Goal: Task Accomplishment & Management: Manage account settings

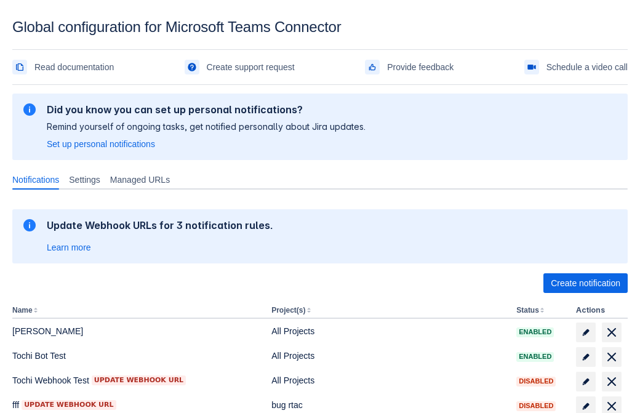
click at [585, 283] on span "Create notification" at bounding box center [586, 283] width 70 height 20
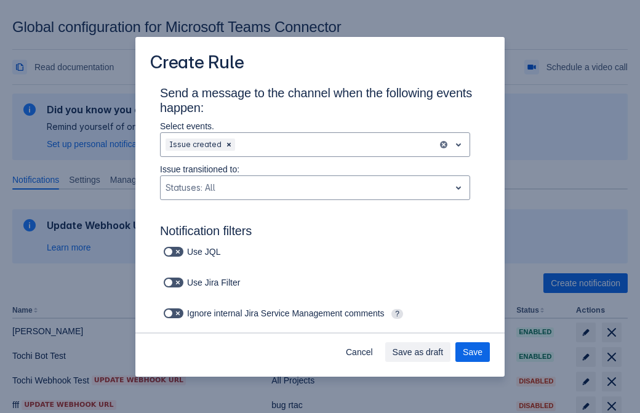
type input "RuleName-79104New Rule (41)"
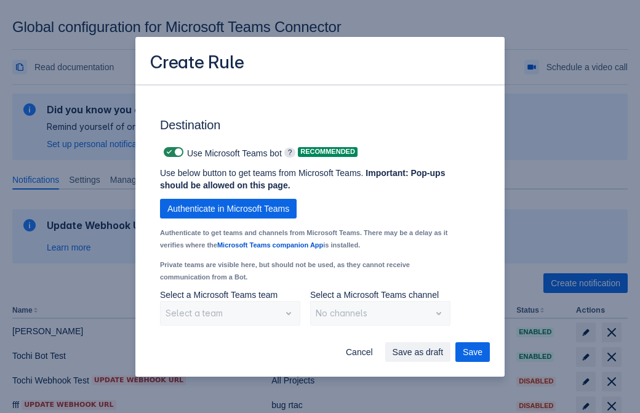
scroll to position [937, 0]
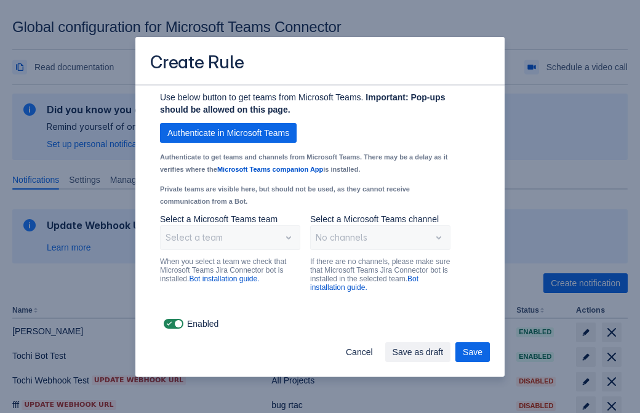
click at [228, 133] on span "Authenticate in Microsoft Teams" at bounding box center [228, 133] width 122 height 20
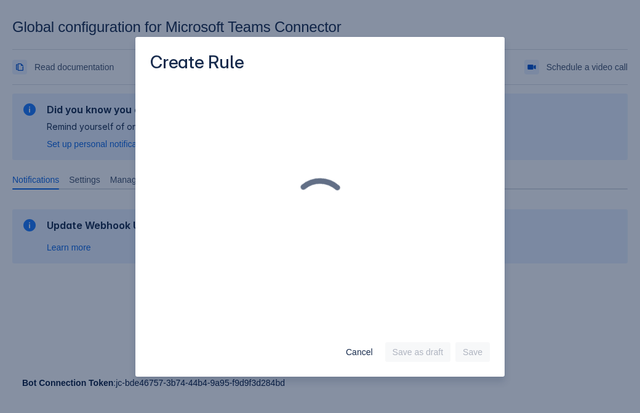
scroll to position [0, 0]
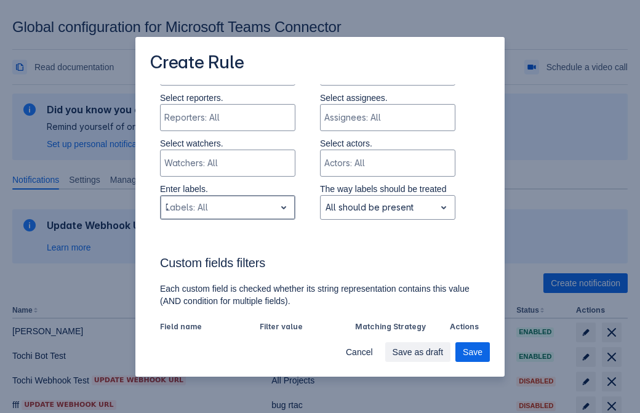
type input "79104_label"
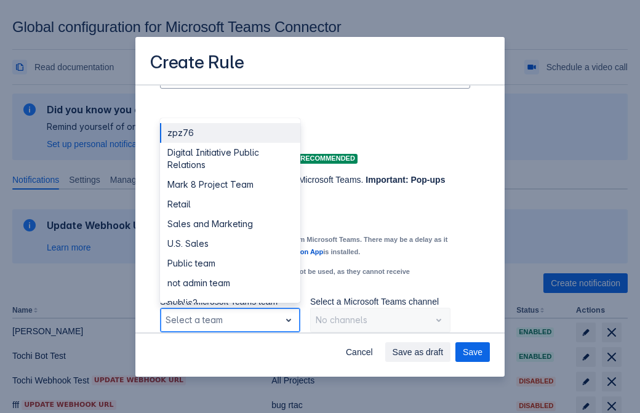
click at [230, 204] on div "Retail" at bounding box center [230, 204] width 140 height 20
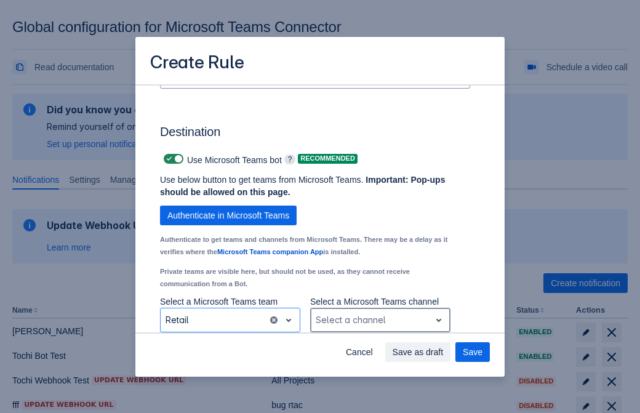
click at [380, 320] on div "Scrollable content" at bounding box center [371, 320] width 110 height 15
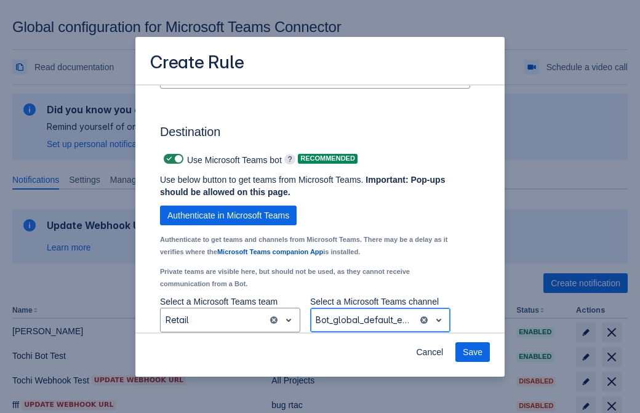
click at [473, 352] on span "Save" at bounding box center [473, 352] width 20 height 20
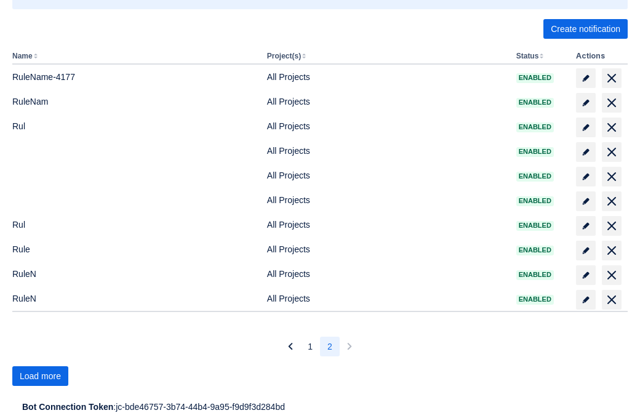
click at [40, 376] on span "Load more" at bounding box center [40, 376] width 41 height 20
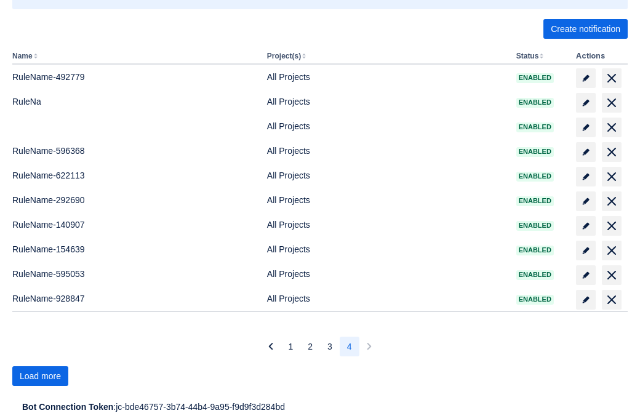
click at [40, 376] on span "Load more" at bounding box center [40, 376] width 41 height 20
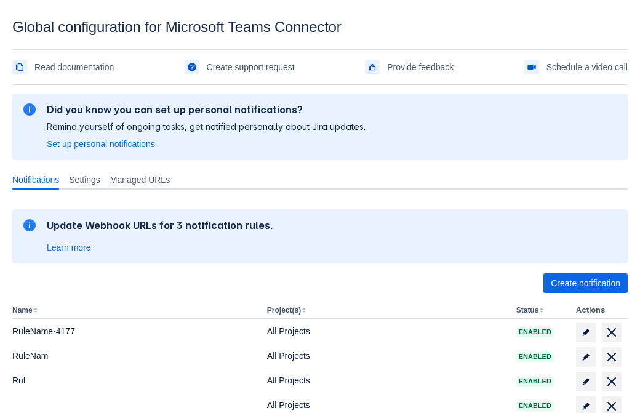
scroll to position [254, 0]
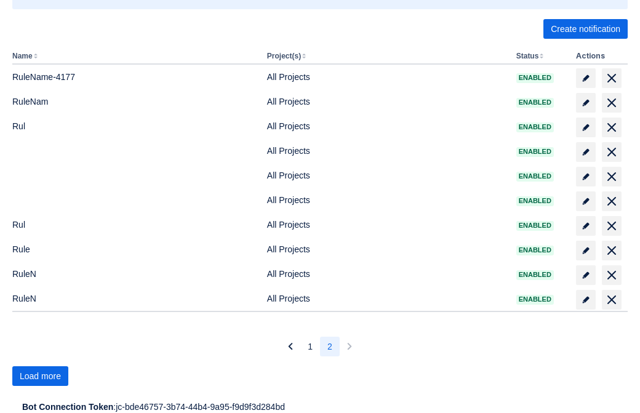
click at [40, 376] on span "Load more" at bounding box center [40, 376] width 41 height 20
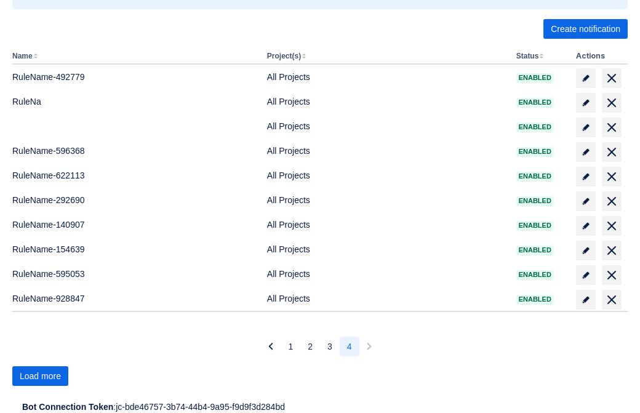
click at [40, 376] on span "Load more" at bounding box center [40, 376] width 41 height 20
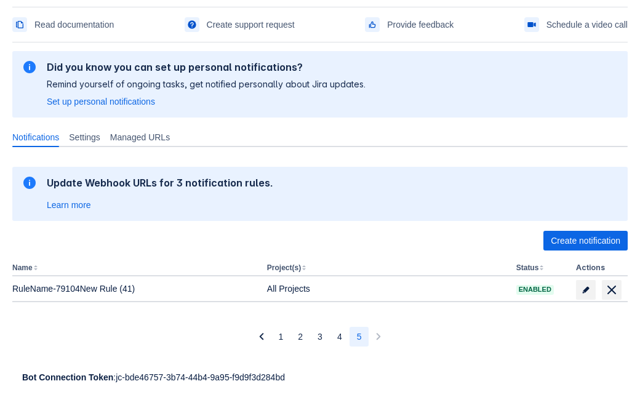
scroll to position [42, 0]
click at [611, 290] on span "delete" at bounding box center [611, 289] width 15 height 15
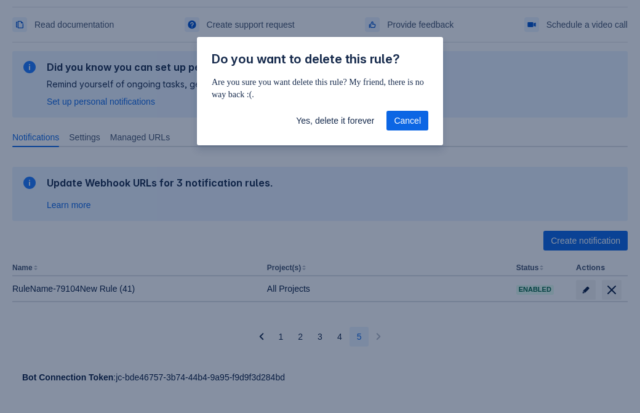
click at [335, 121] on span "Yes, delete it forever" at bounding box center [335, 121] width 78 height 20
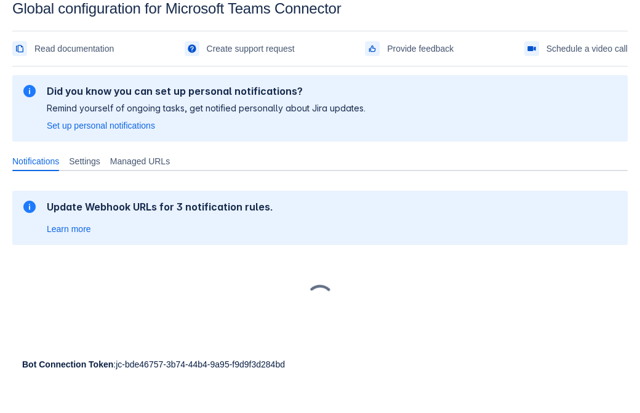
scroll to position [18, 0]
